Goal: Task Accomplishment & Management: Use online tool/utility

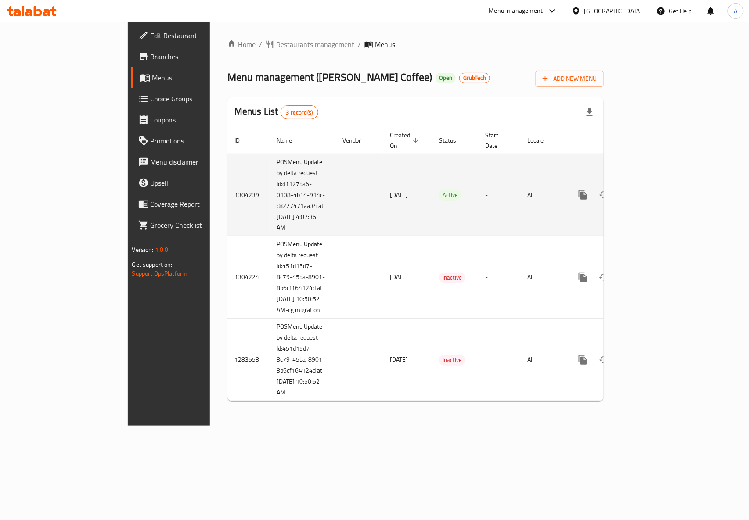
click at [651, 190] on icon "enhanced table" at bounding box center [646, 195] width 11 height 11
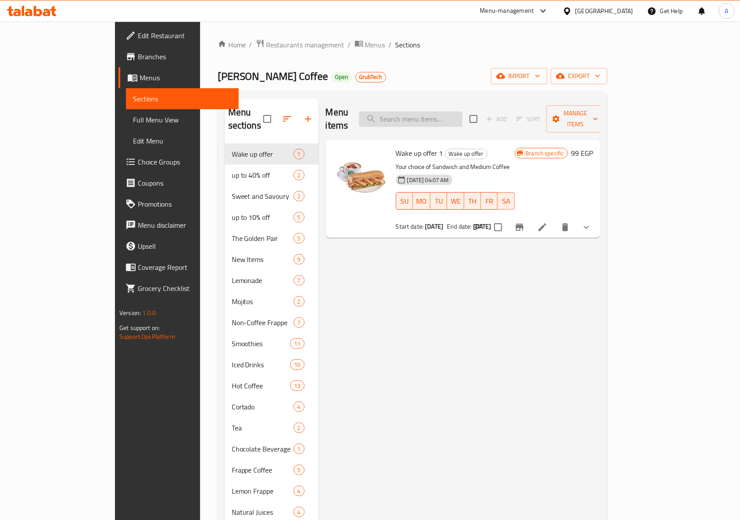
click at [432, 113] on input "search" at bounding box center [411, 118] width 104 height 15
paste input "Breakfast Offers"
type input "Breakfast Offers"
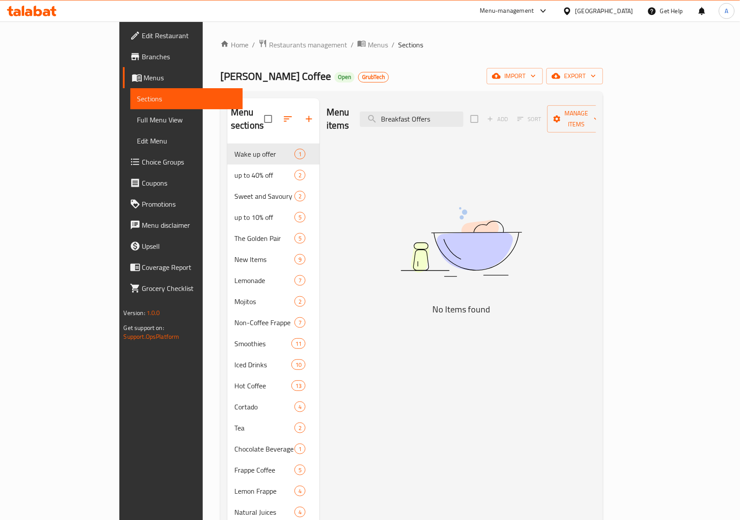
drag, startPoint x: 478, startPoint y: 111, endPoint x: 388, endPoint y: 114, distance: 90.0
click at [388, 114] on div "Menu items Breakfast Offers Add Sort Manage items" at bounding box center [462, 119] width 270 height 42
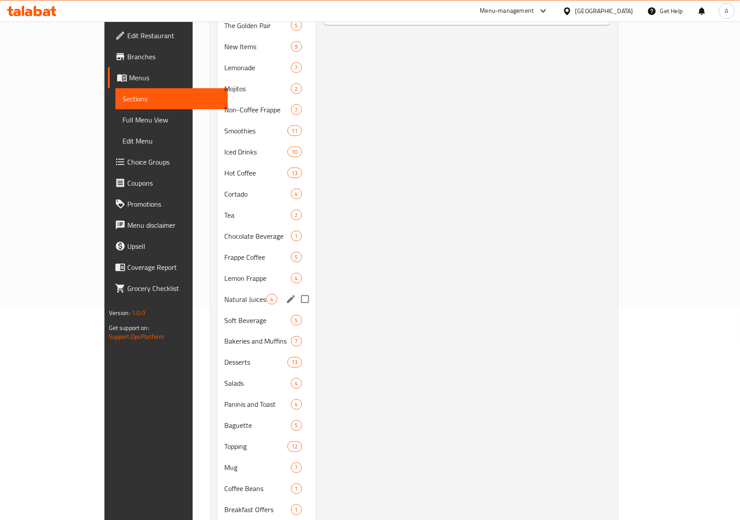
scroll to position [229, 0]
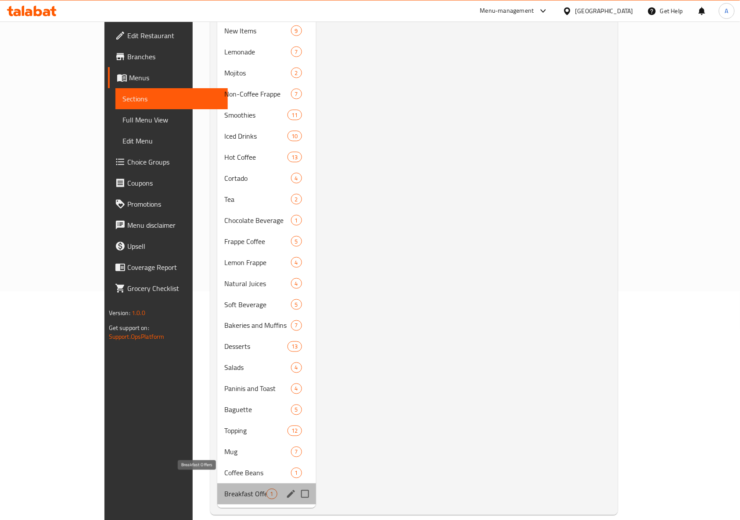
click at [224, 489] on span "Breakfast Offers" at bounding box center [245, 494] width 42 height 11
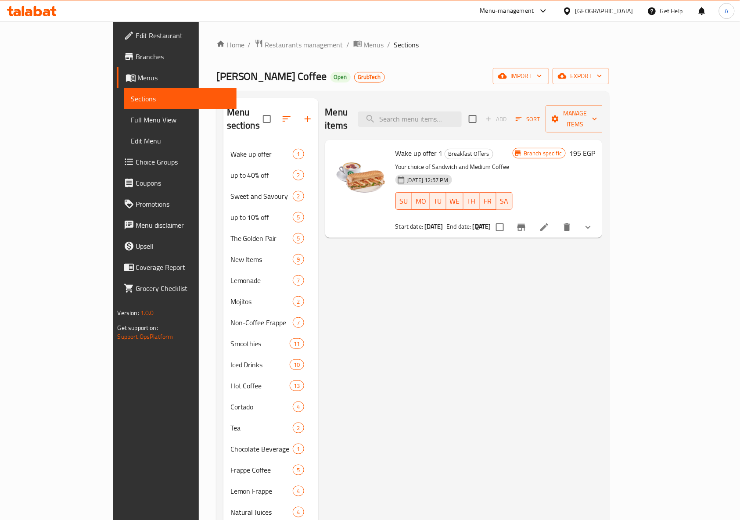
click at [376, 62] on div "Home / Restaurants management / Menus / Sections Strella Coffee Open GrubTech i…" at bounding box center [412, 391] width 393 height 705
click at [550, 222] on icon at bounding box center [544, 227] width 11 height 11
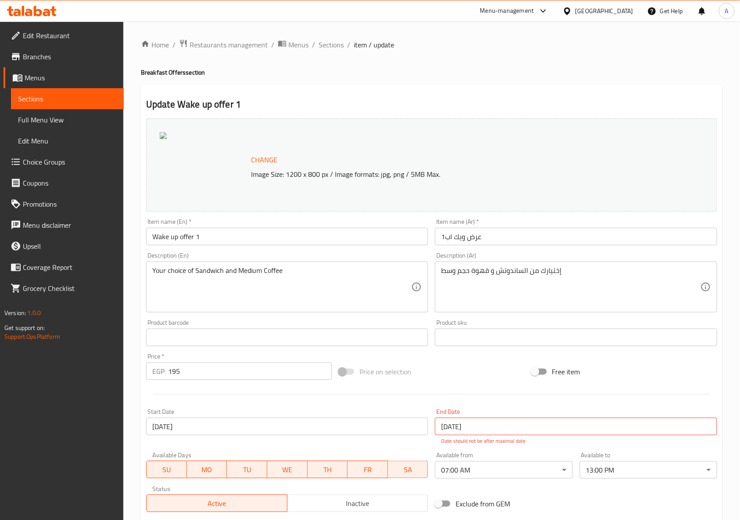
click at [504, 63] on div "Home / Restaurants management / Menus / Sections / item / update Breakfast Offe…" at bounding box center [432, 332] width 582 height 586
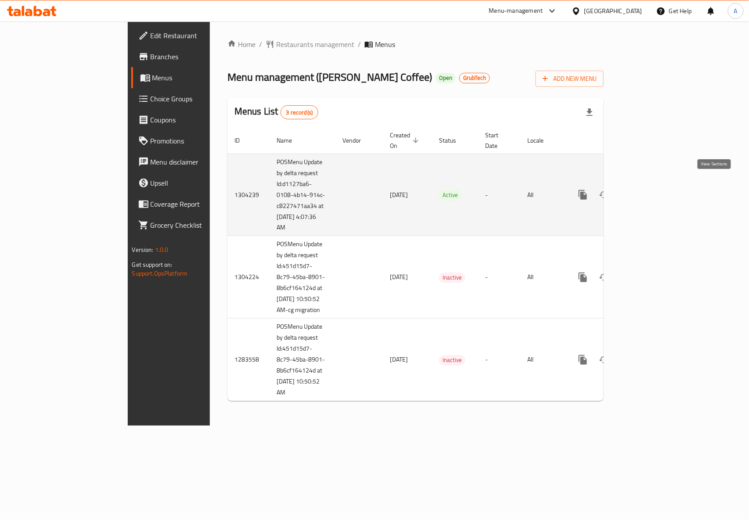
click at [650, 191] on icon "enhanced table" at bounding box center [646, 195] width 8 height 8
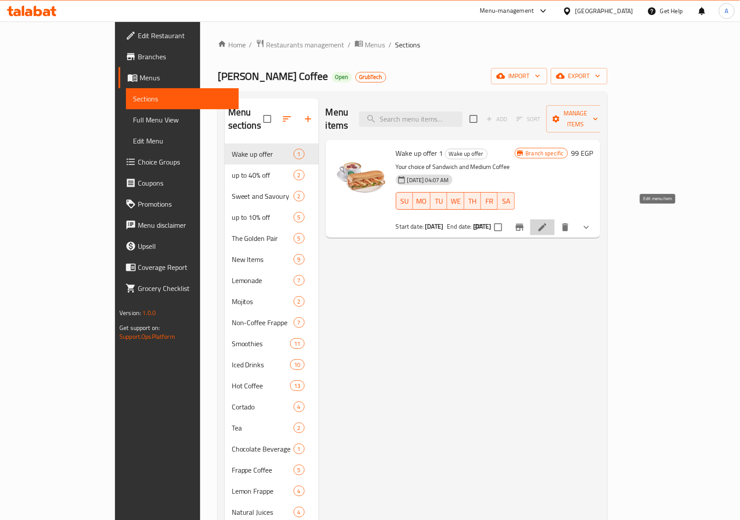
click at [546, 223] on icon at bounding box center [543, 227] width 8 height 8
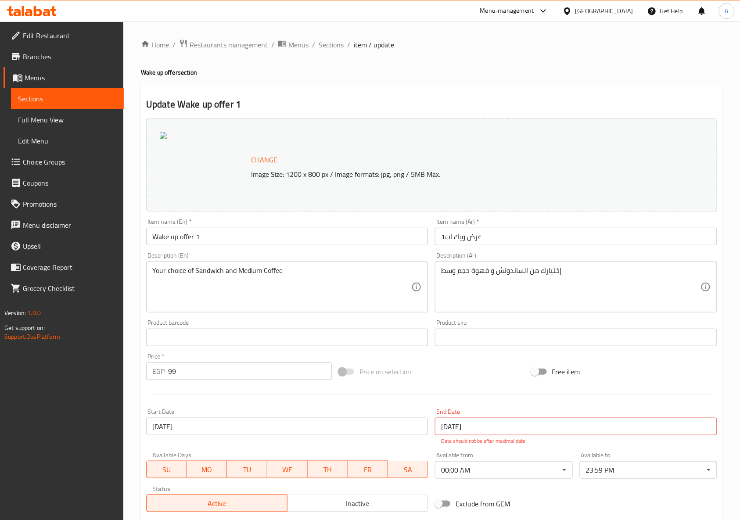
click at [53, 57] on span "Branches" at bounding box center [70, 56] width 94 height 11
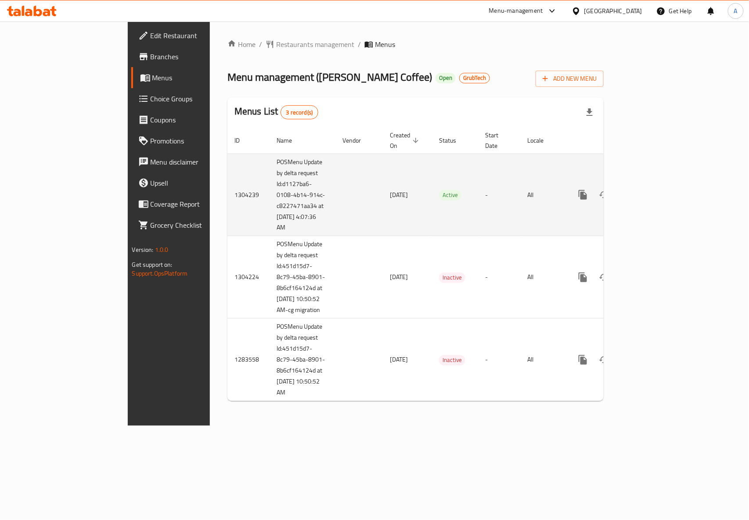
click at [650, 191] on icon "enhanced table" at bounding box center [646, 195] width 8 height 8
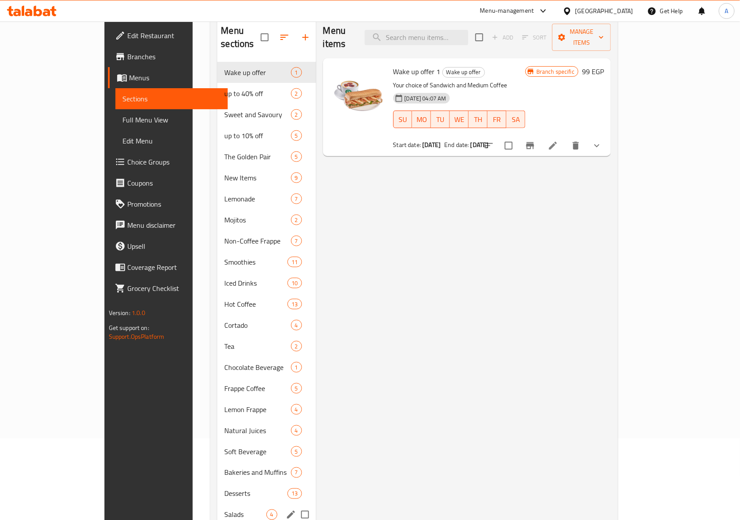
scroll to position [229, 0]
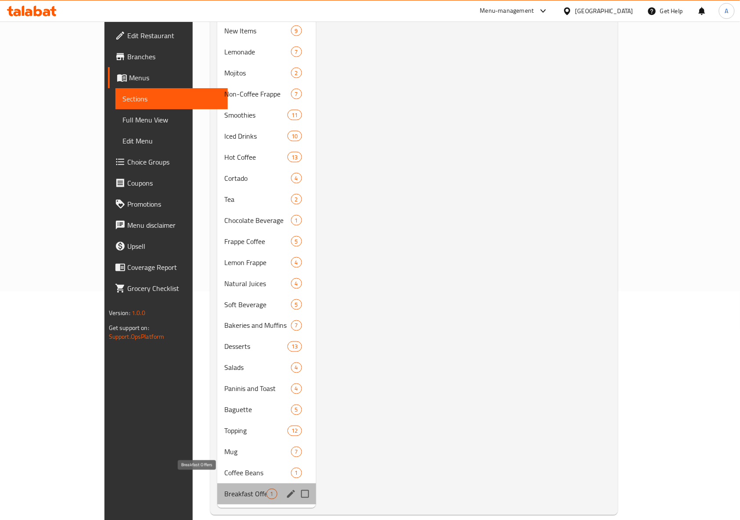
click at [224, 489] on span "Breakfast Offers" at bounding box center [245, 494] width 42 height 11
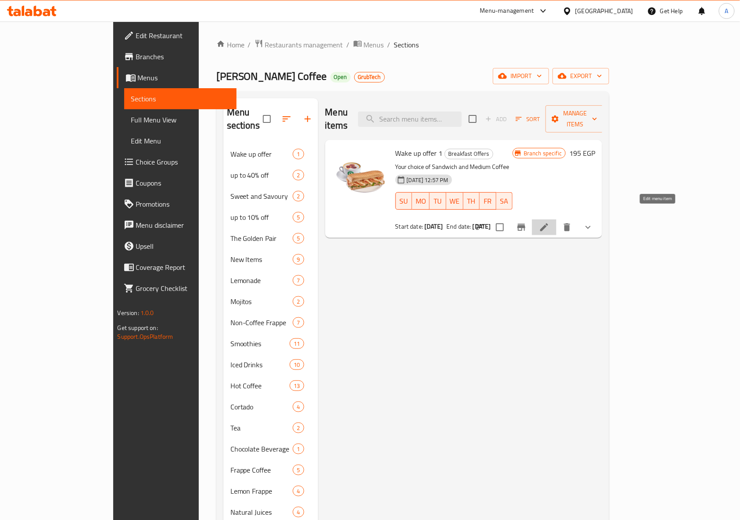
click at [550, 222] on icon at bounding box center [544, 227] width 11 height 11
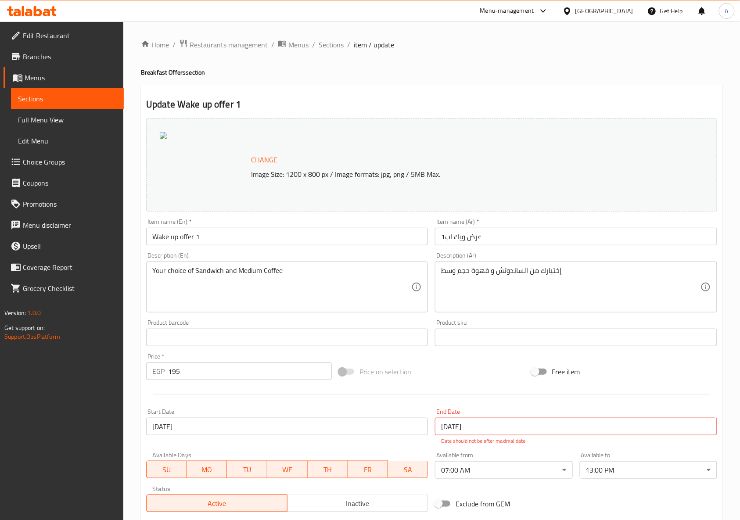
click at [75, 58] on span "Branches" at bounding box center [70, 56] width 94 height 11
